Goal: Find specific page/section: Find specific page/section

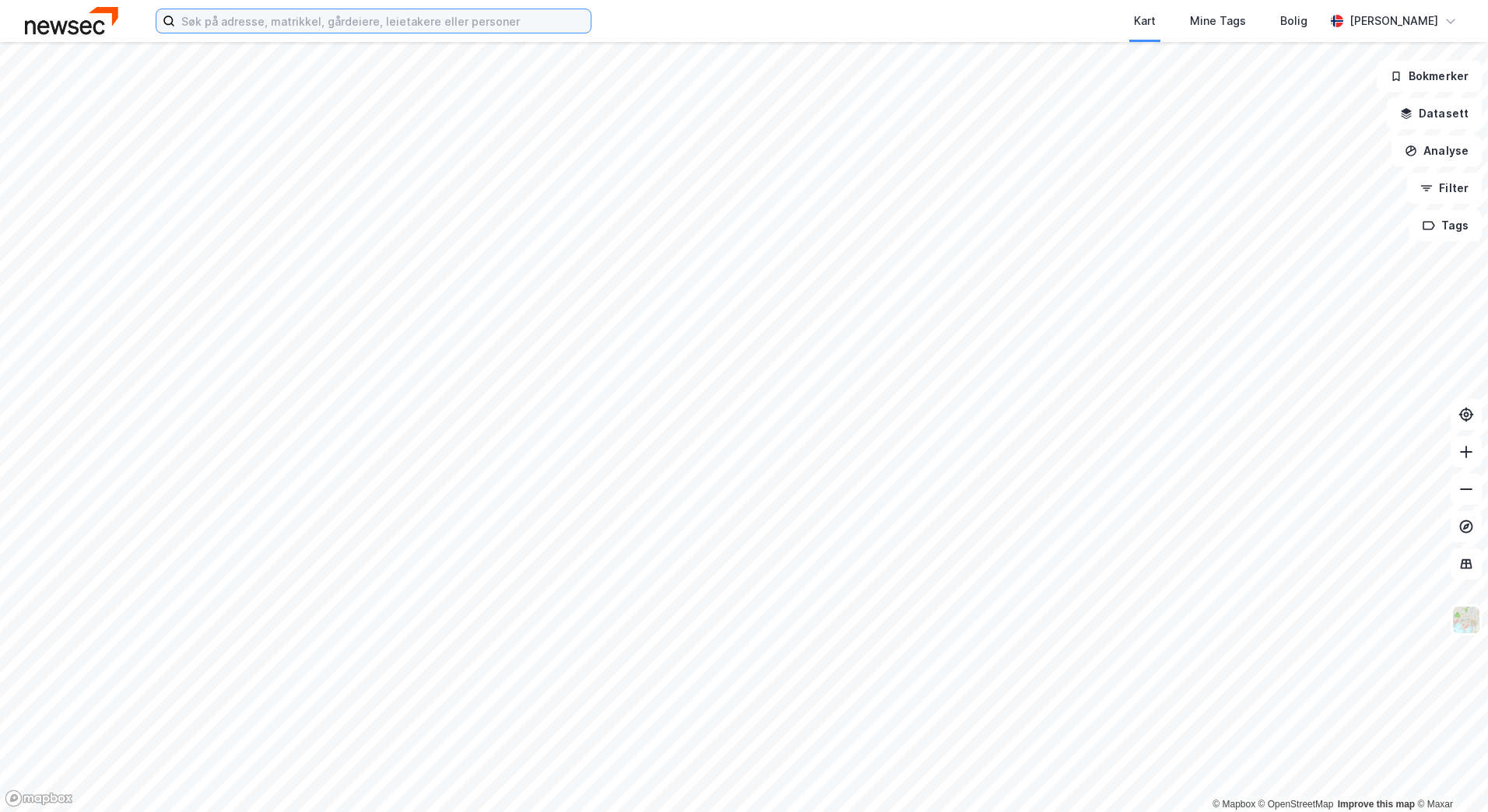
click at [227, 22] on input at bounding box center [382, 21] width 415 height 23
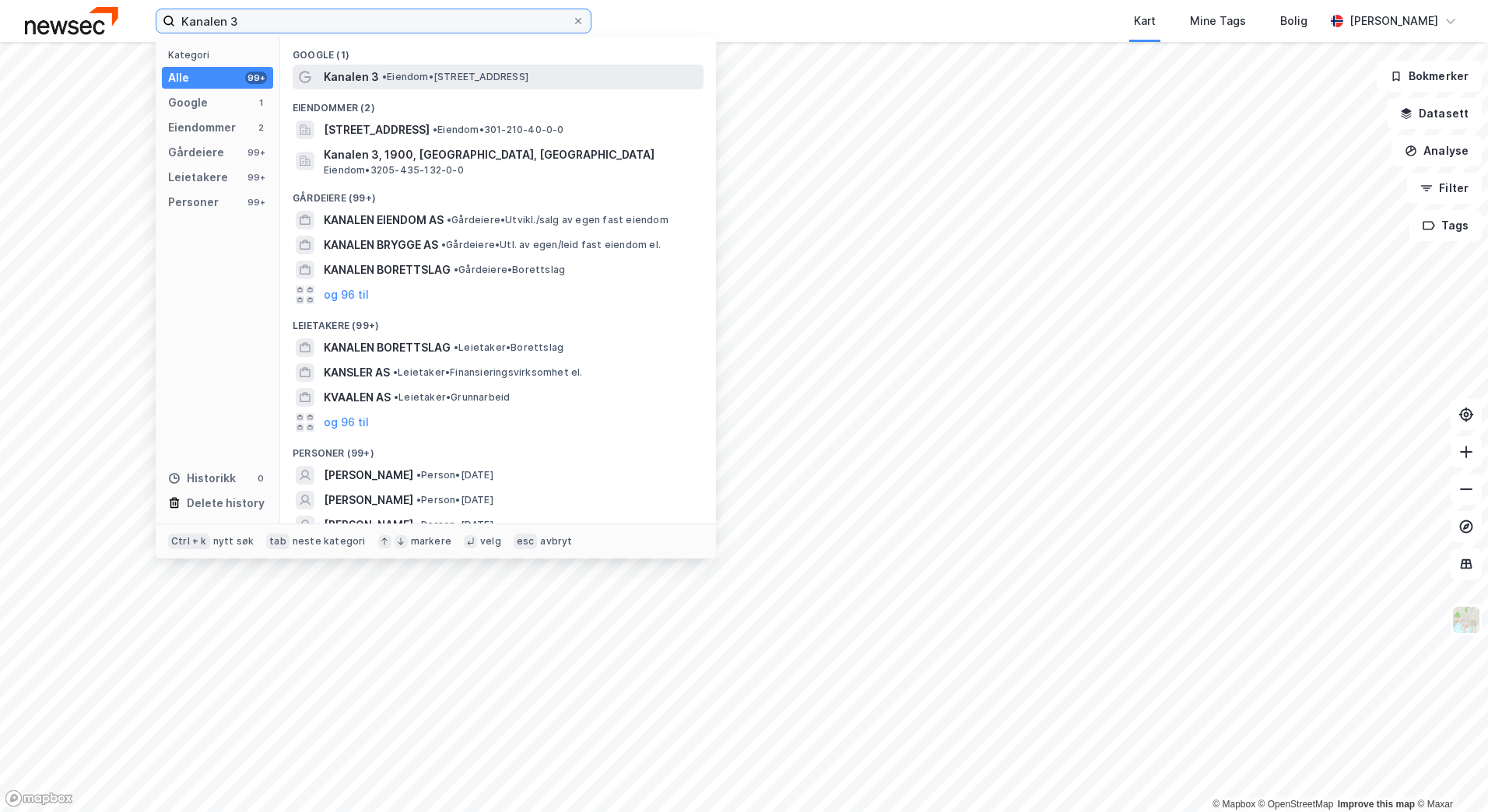
type input "Kanalen 3"
click at [454, 69] on div "Kanalen 3 • Eiendom • [STREET_ADDRESS]" at bounding box center [512, 77] width 377 height 19
